Goal: Information Seeking & Learning: Learn about a topic

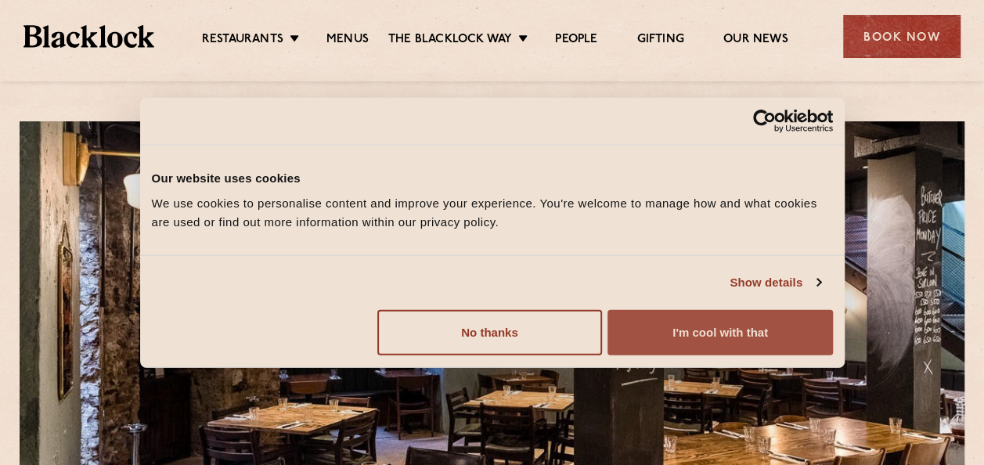
click at [701, 334] on button "I'm cool with that" at bounding box center [719, 331] width 225 height 45
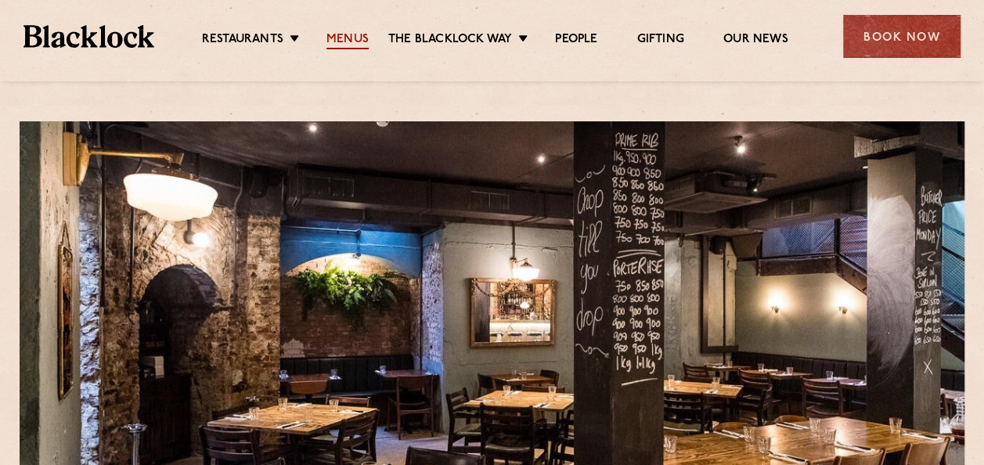
click at [345, 38] on link "Menus" at bounding box center [347, 40] width 42 height 17
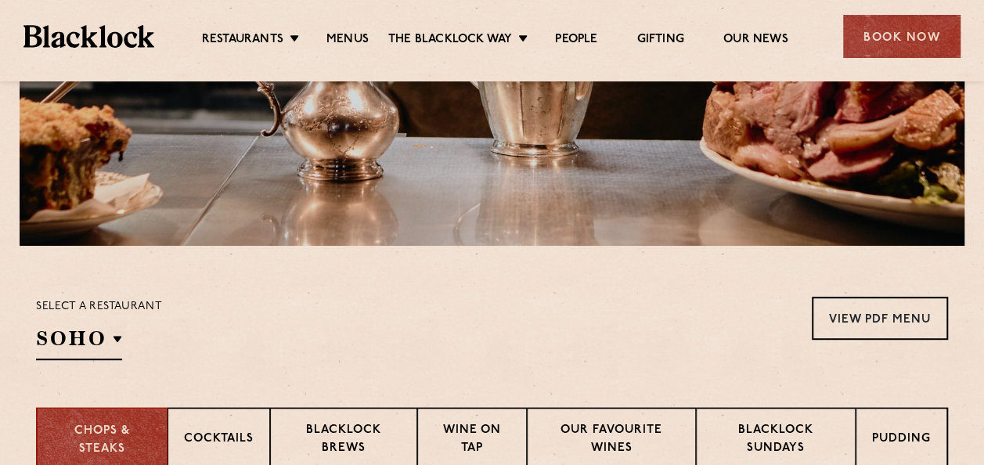
scroll to position [391, 0]
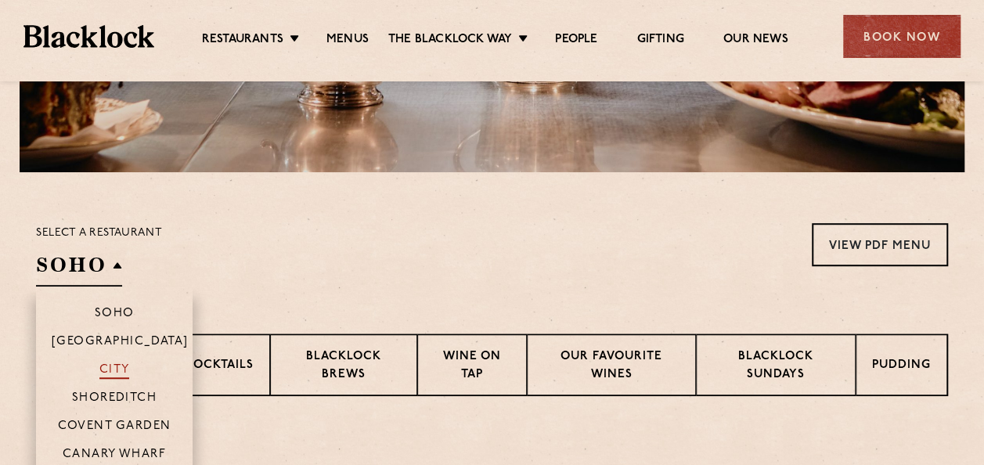
click at [121, 369] on p "City" at bounding box center [114, 371] width 31 height 16
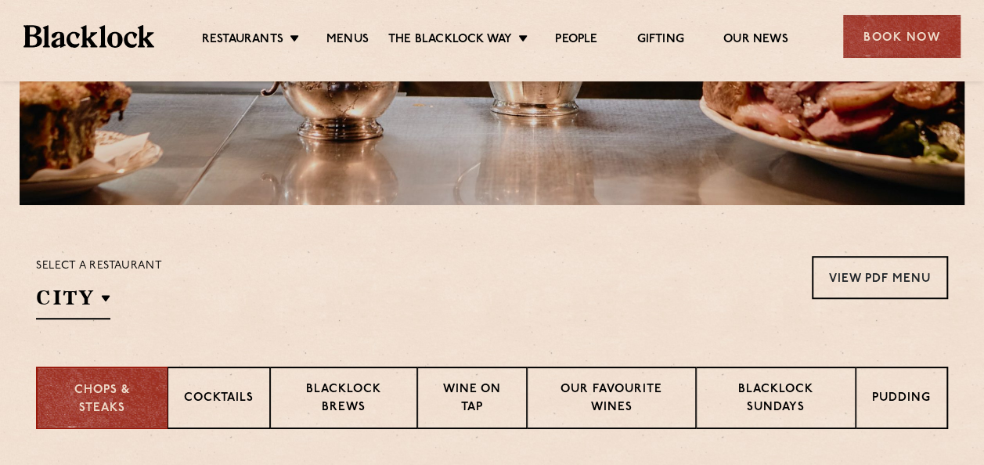
scroll to position [470, 0]
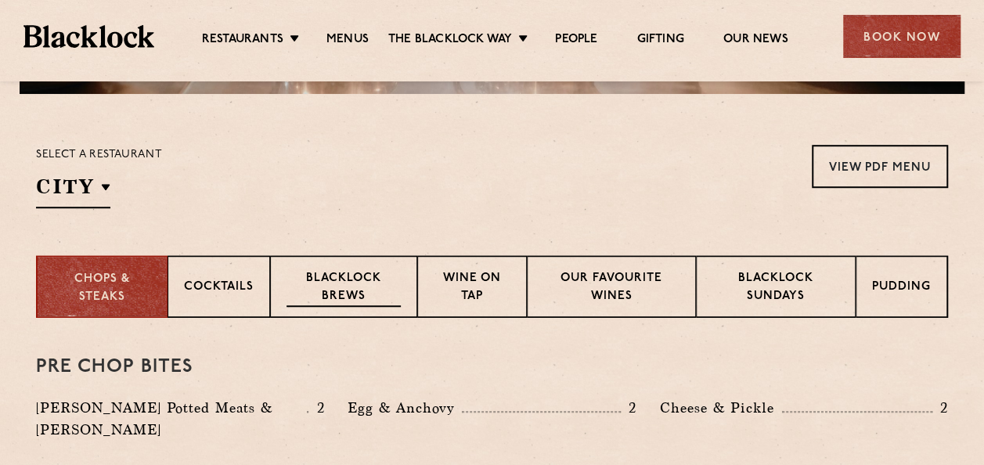
click at [355, 272] on p "Blacklock Brews" at bounding box center [343, 288] width 114 height 37
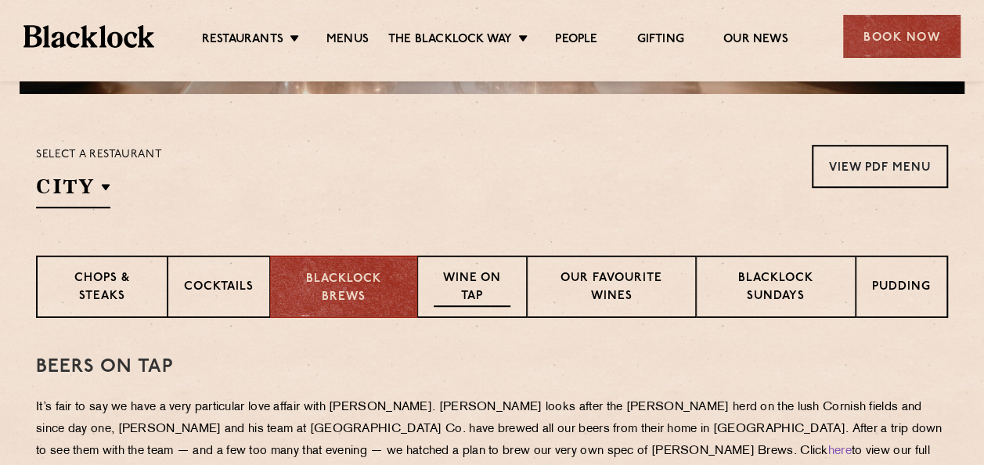
click at [462, 268] on div "Wine on Tap" at bounding box center [472, 286] width 110 height 63
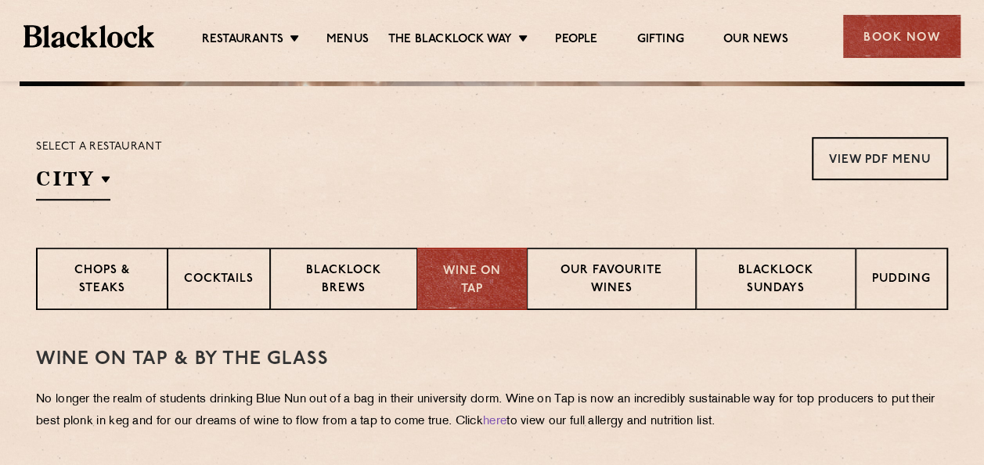
scroll to position [391, 0]
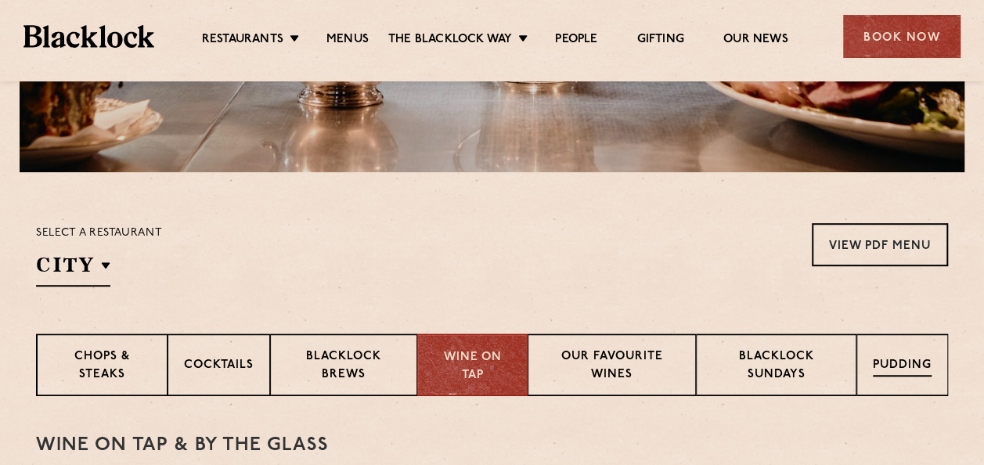
click at [899, 362] on p "Pudding" at bounding box center [902, 367] width 59 height 20
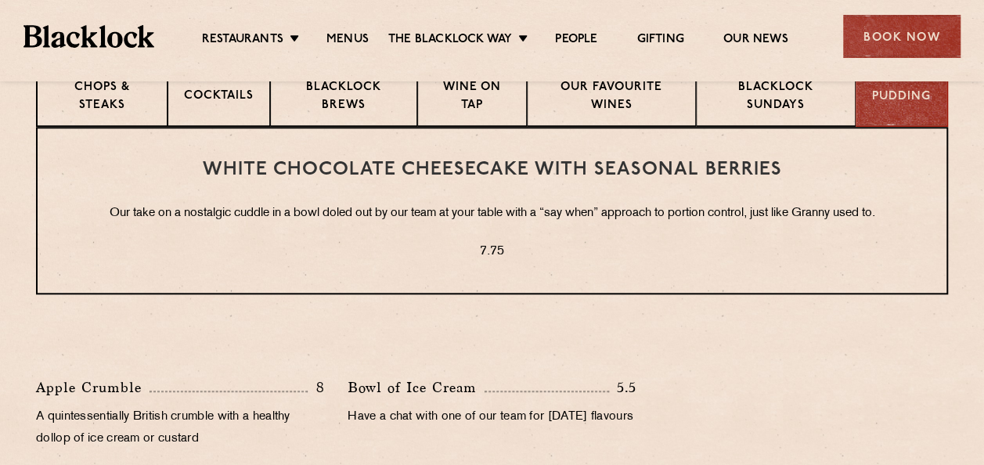
scroll to position [548, 0]
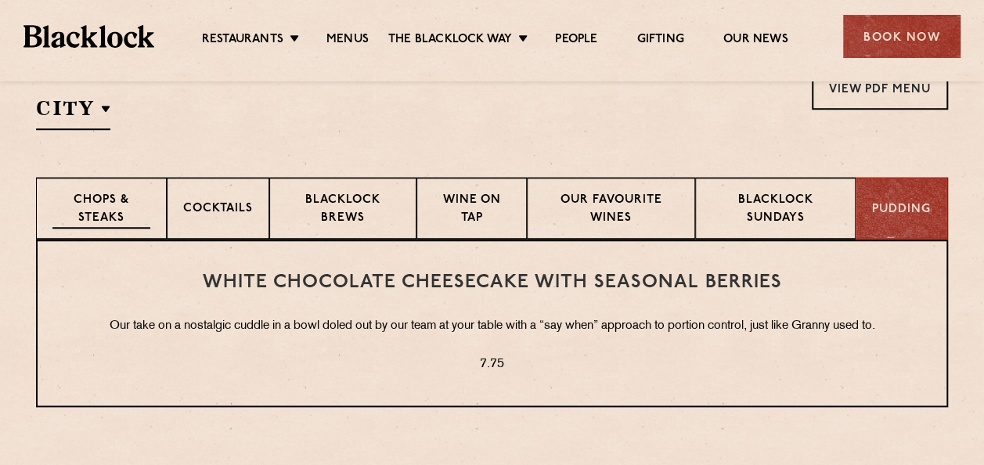
click at [101, 208] on p "Chops & Steaks" at bounding box center [101, 210] width 98 height 37
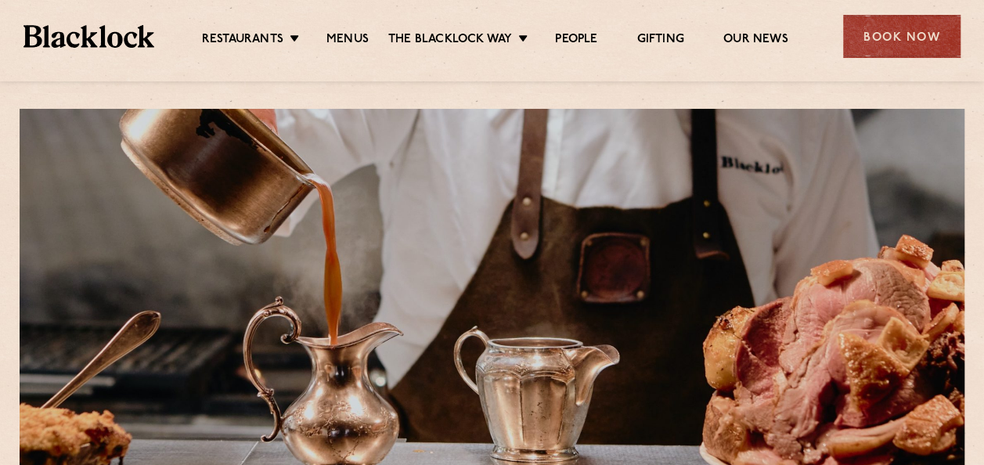
scroll to position [0, 0]
